Goal: Navigation & Orientation: Find specific page/section

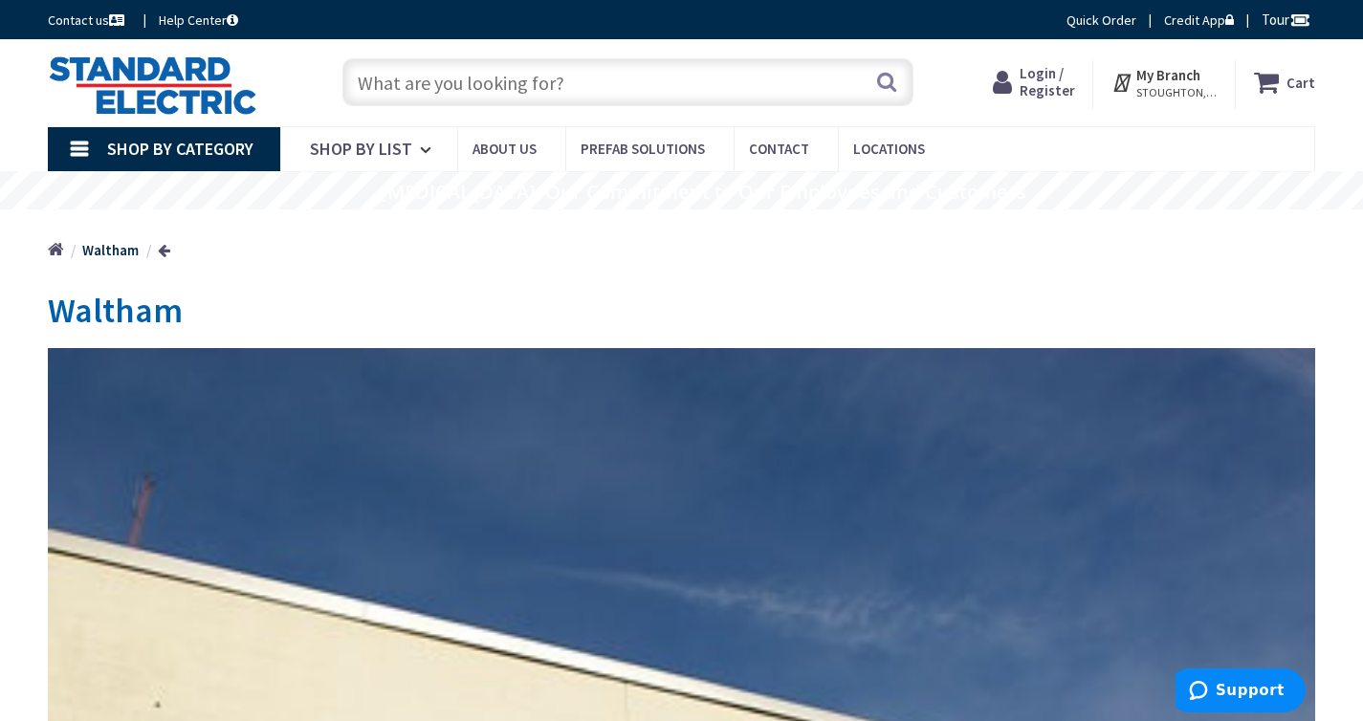
click at [87, 150] on link "Shop By Category" at bounding box center [164, 149] width 232 height 44
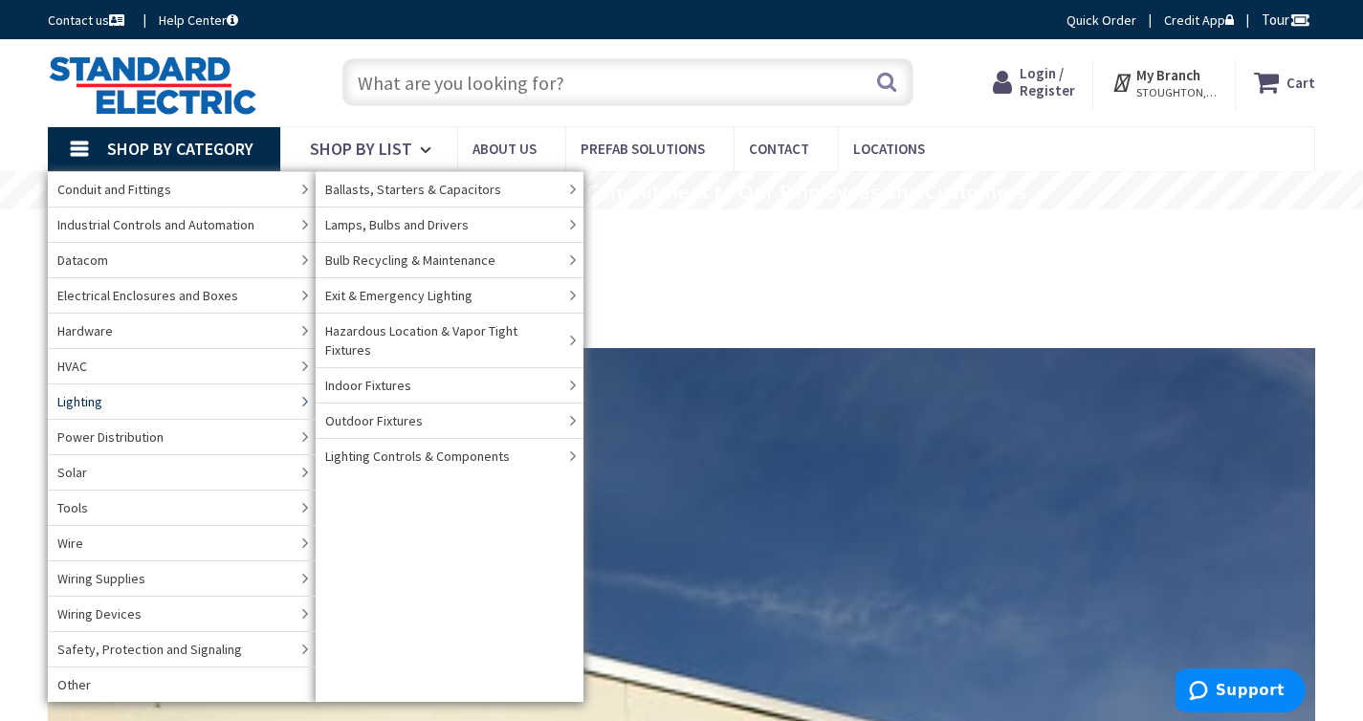
click at [111, 399] on link "Lighting" at bounding box center [182, 401] width 268 height 35
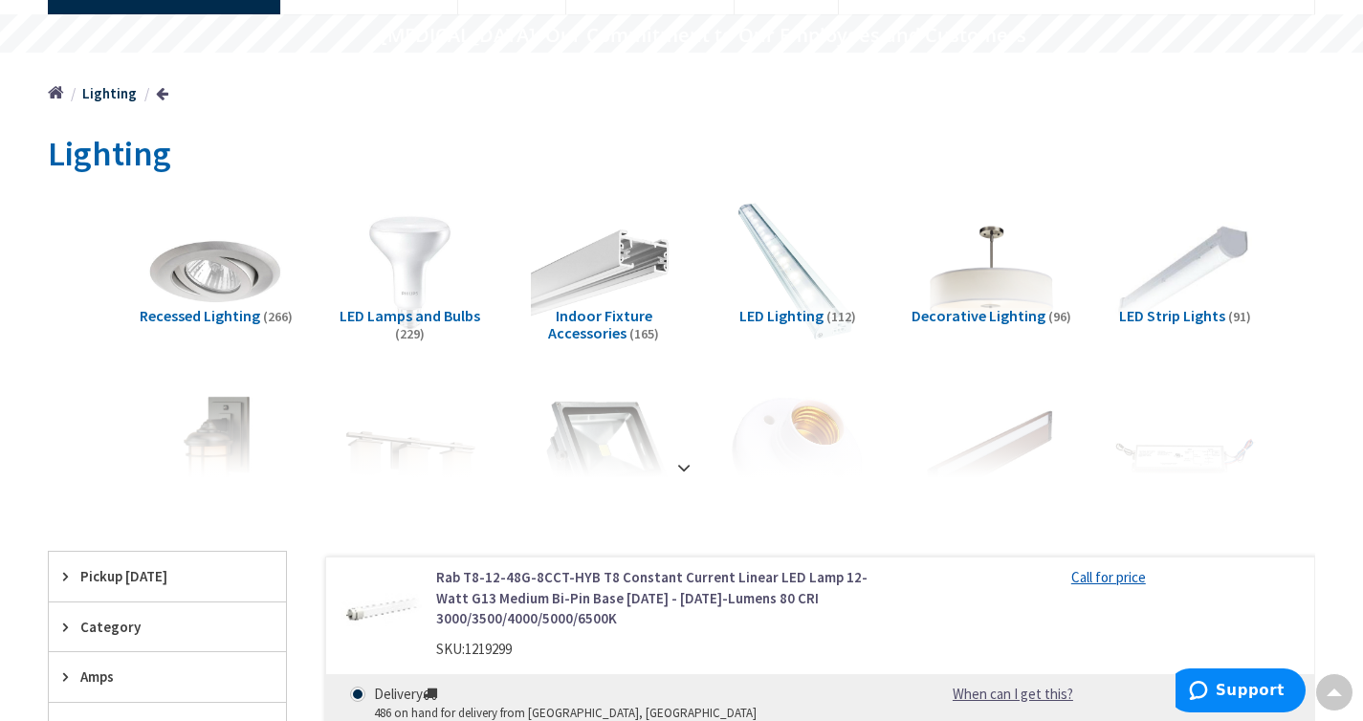
scroll to position [165, 0]
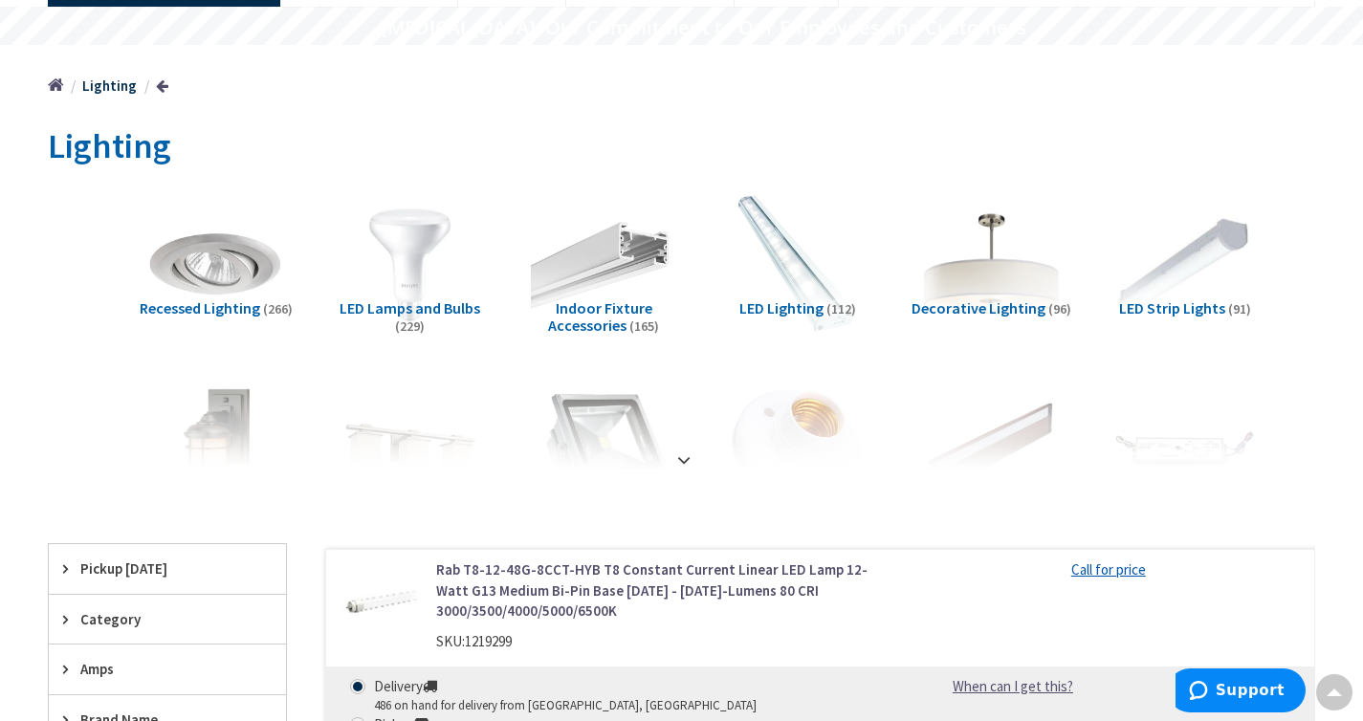
click at [996, 277] on img at bounding box center [992, 266] width 162 height 162
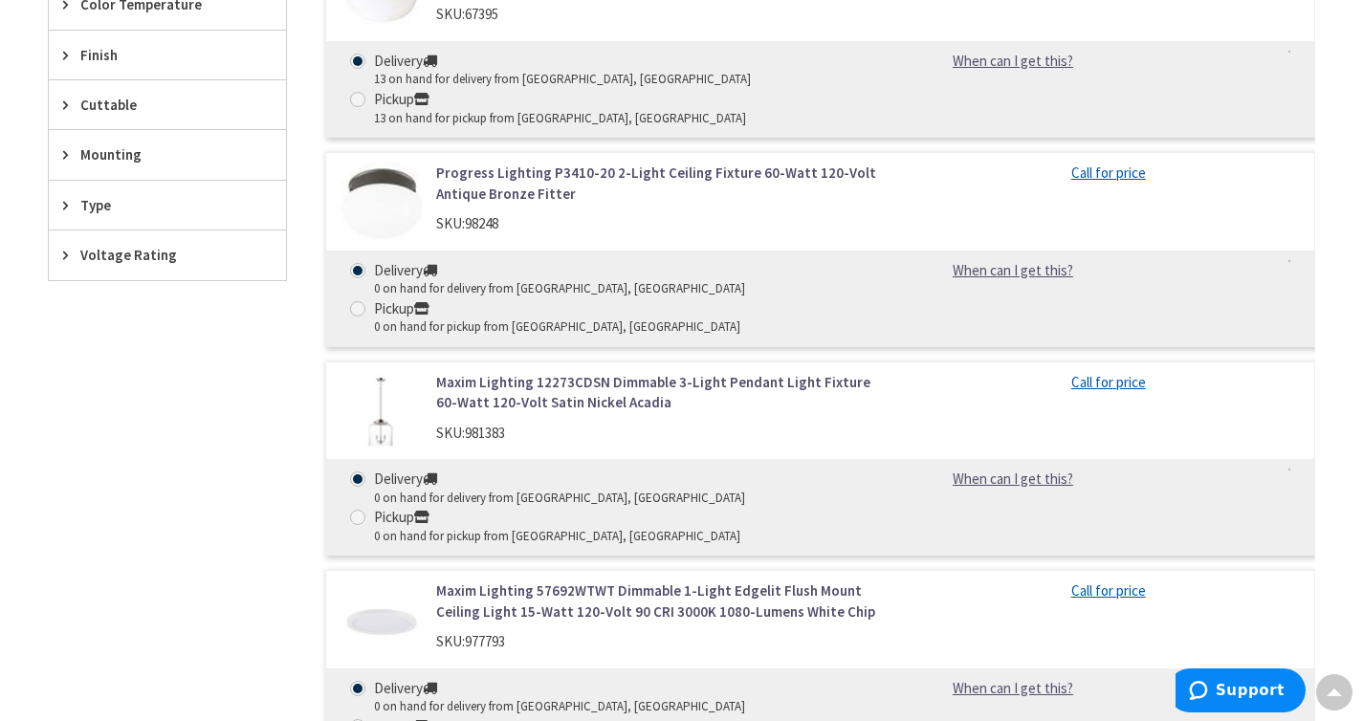
scroll to position [0, 0]
